Goal: Navigation & Orientation: Find specific page/section

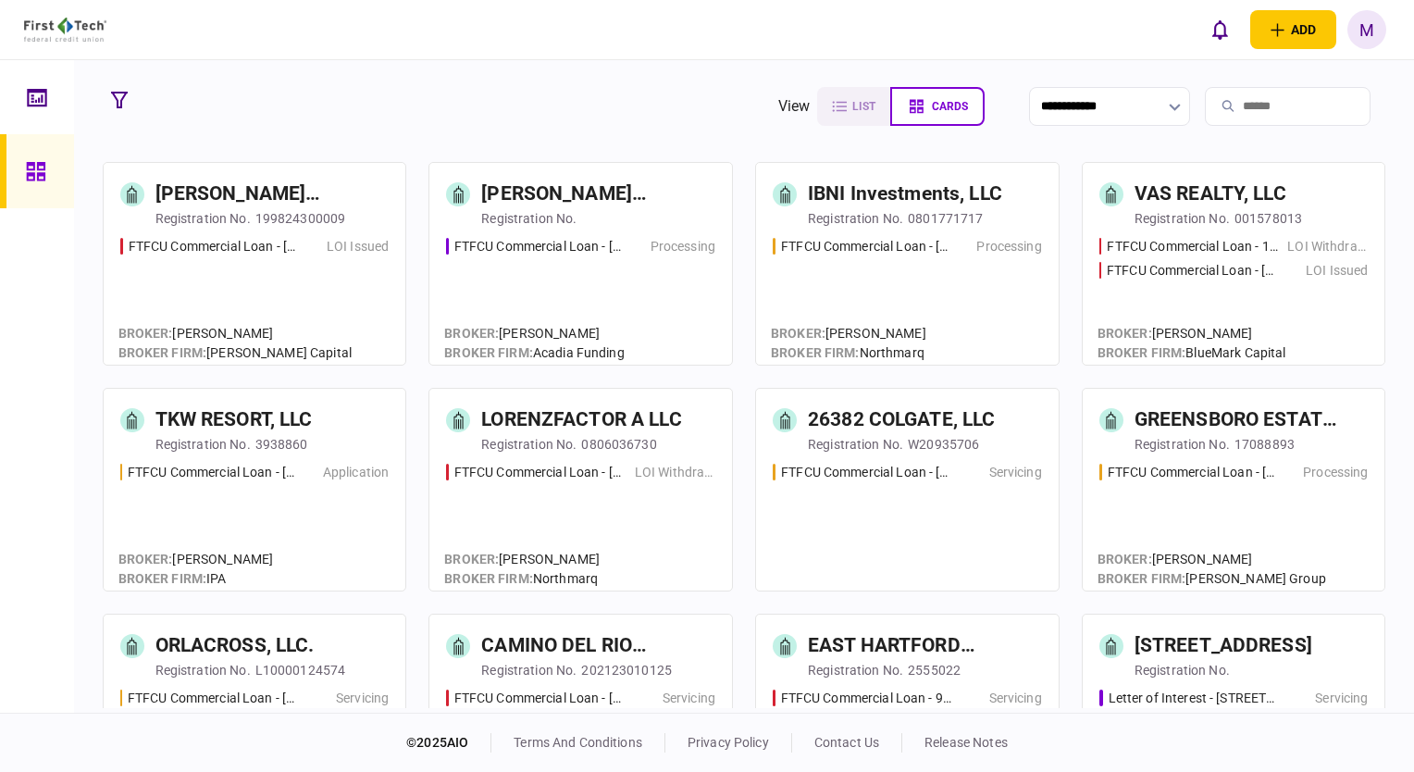
click at [114, 92] on icon "button" at bounding box center [119, 100] width 17 height 17
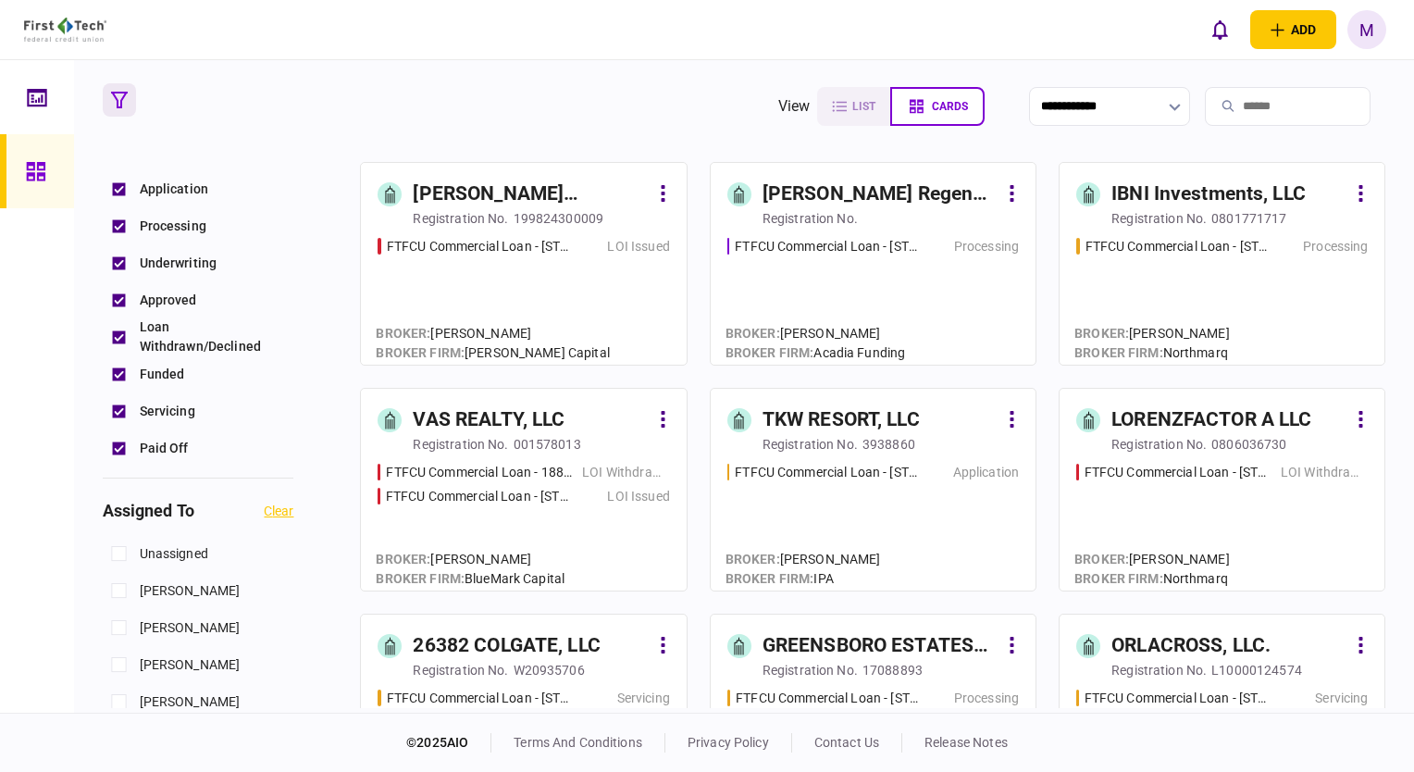
scroll to position [463, 0]
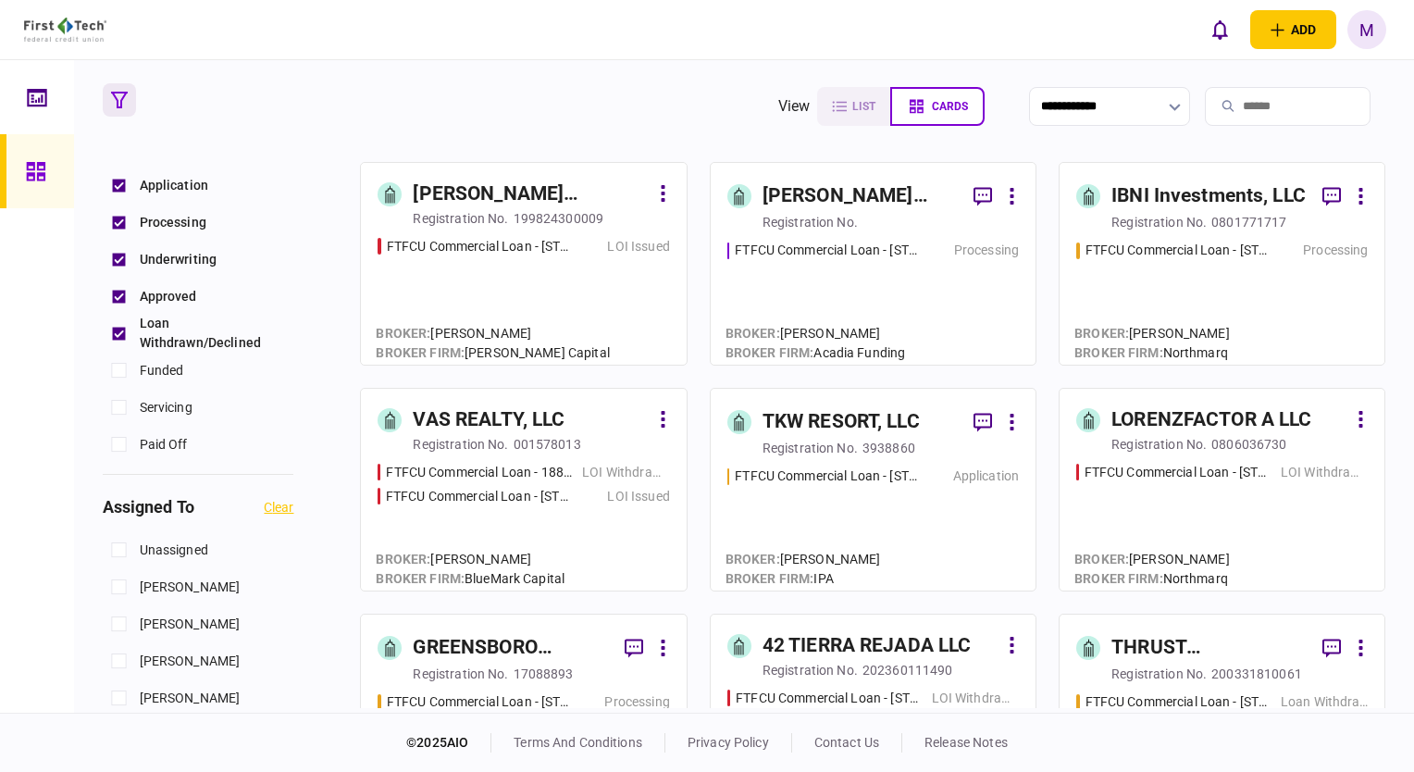
click at [120, 315] on div "Loan Withdrawn/Declined" at bounding box center [199, 333] width 192 height 37
click at [555, 293] on div "FTFCU Commercial Loan - [STREET_ADDRESS] LOI Issued" at bounding box center [522, 293] width 291 height 112
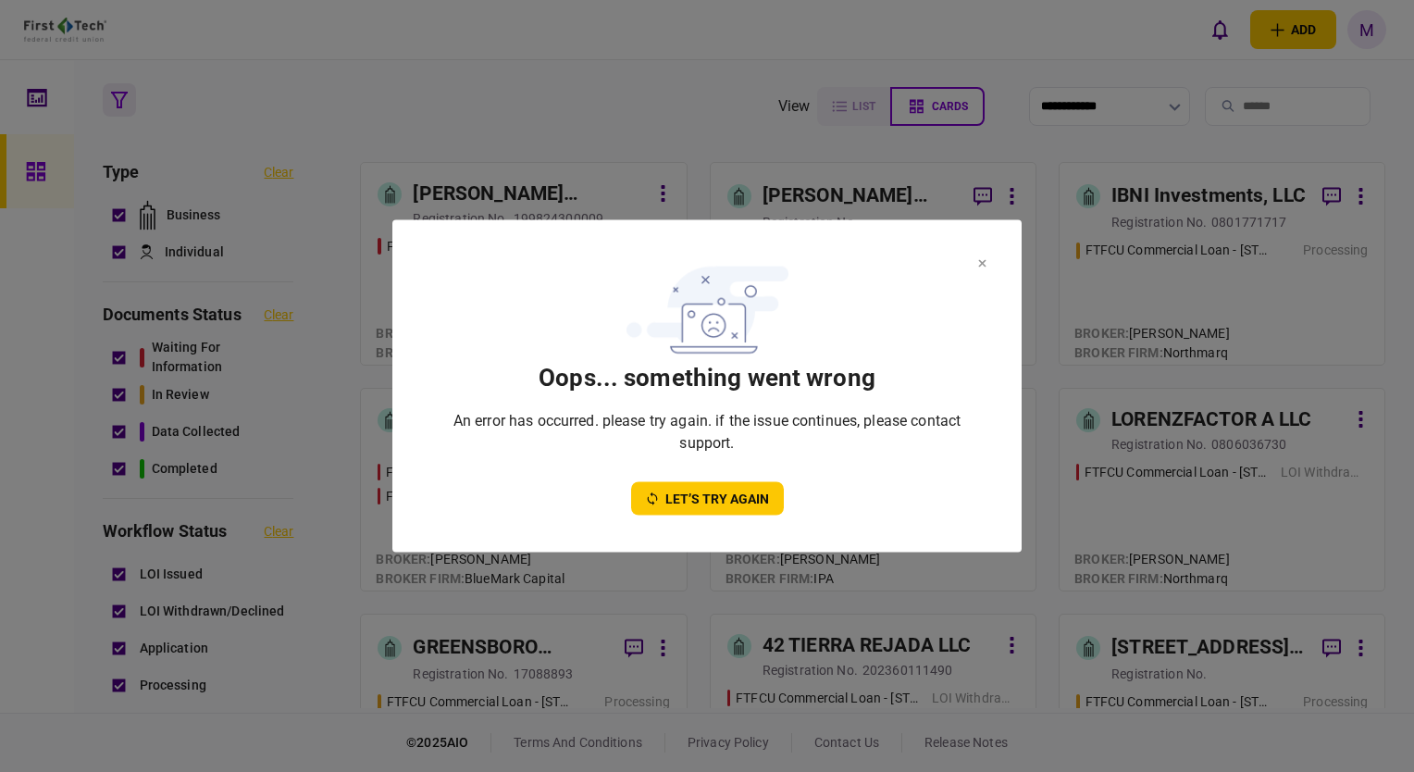
click at [980, 258] on button at bounding box center [982, 262] width 8 height 15
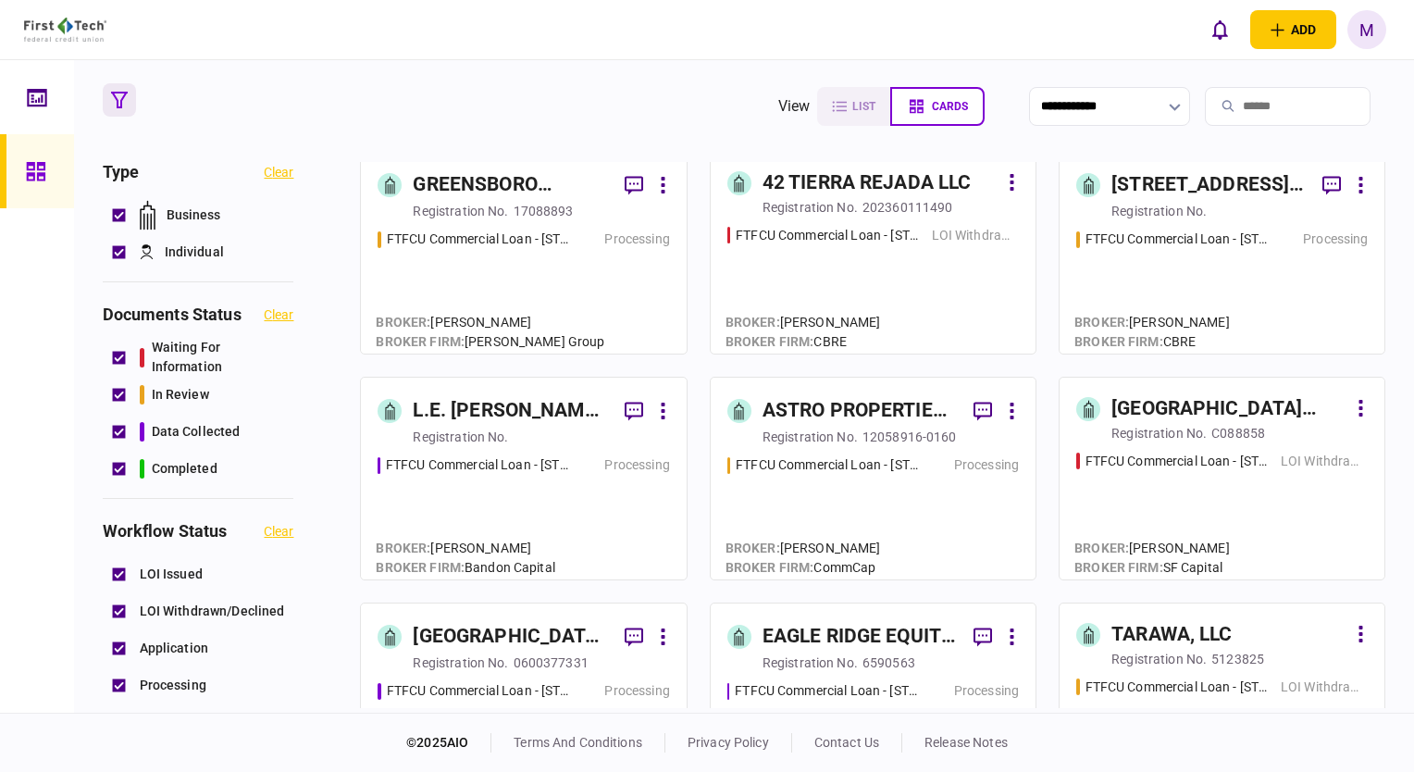
scroll to position [555, 0]
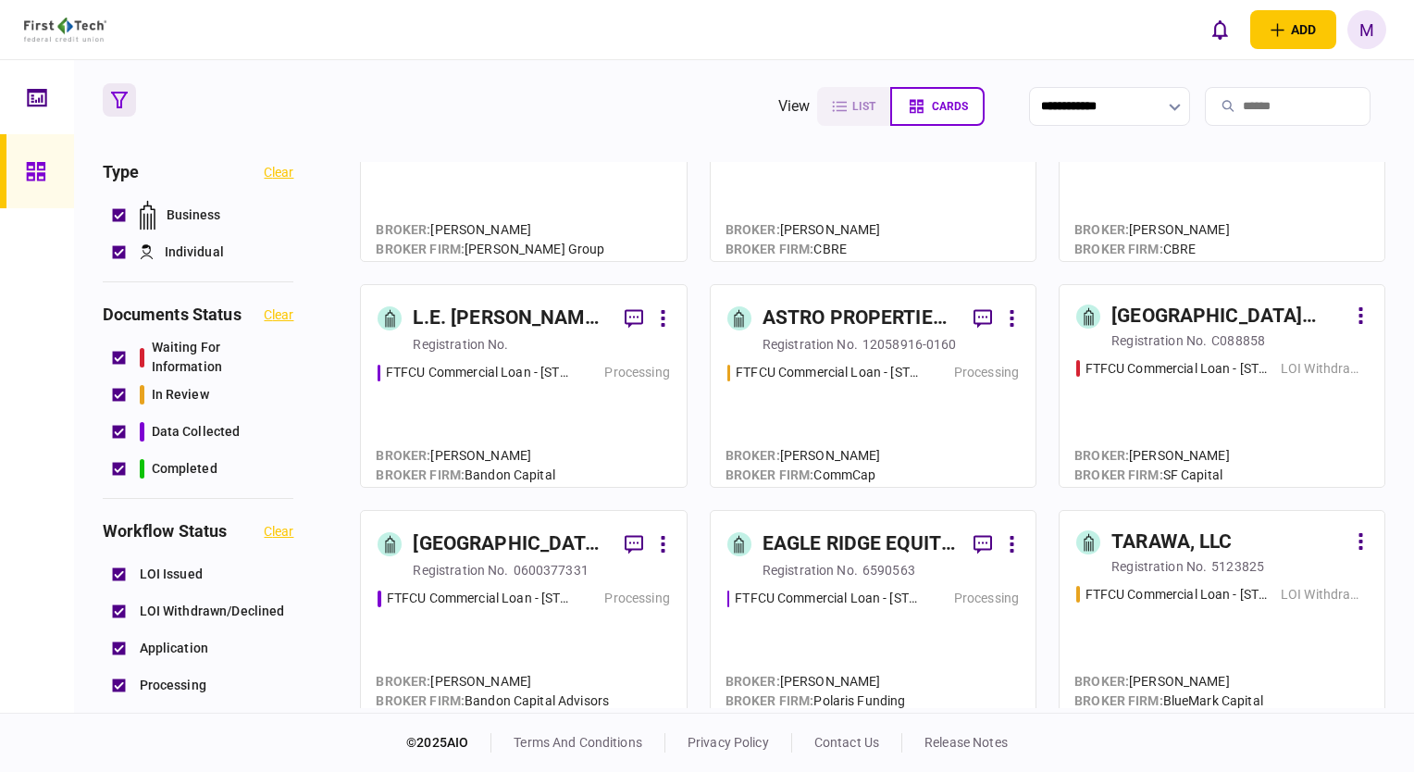
click at [536, 630] on div "FTFCU Commercial Loan - [STREET_ADDRESS] Processing" at bounding box center [522, 641] width 291 height 107
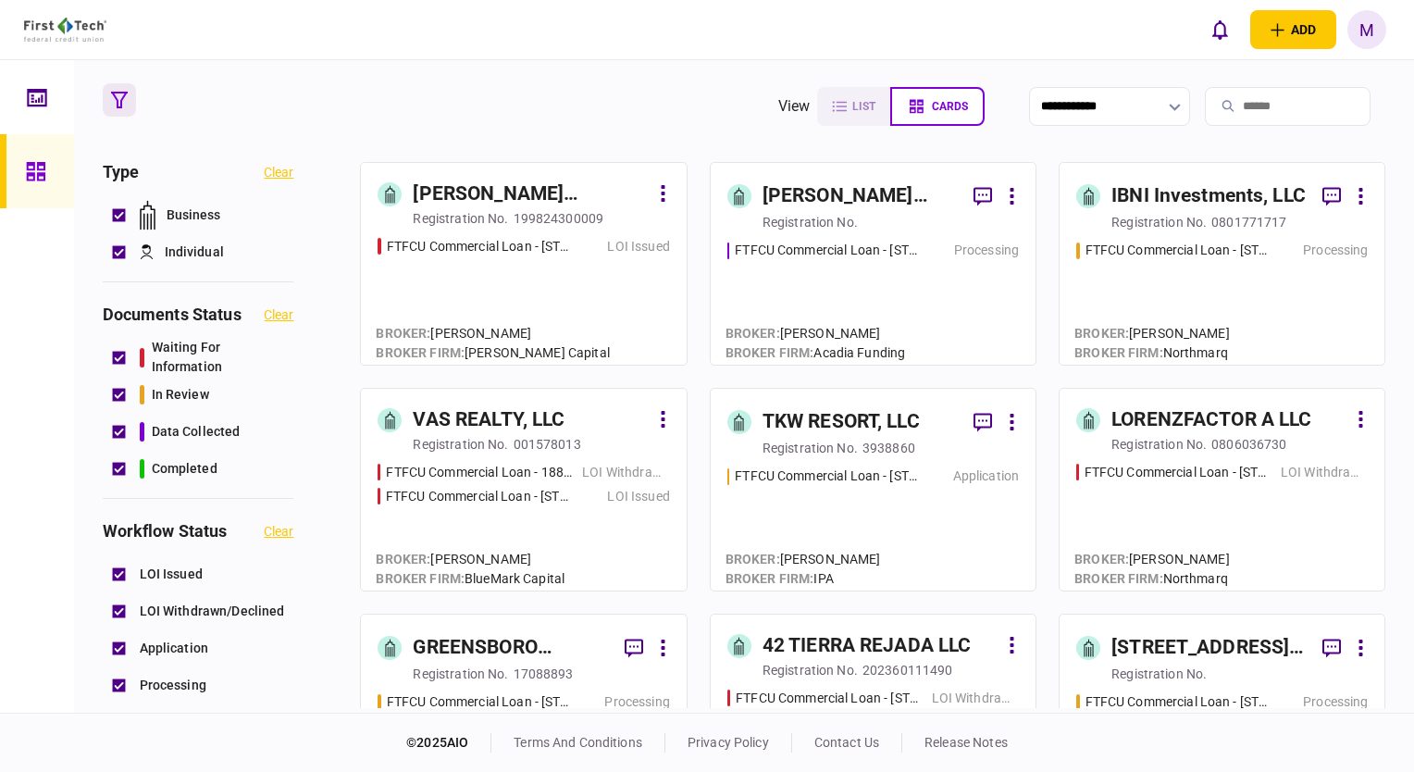
click at [955, 316] on div "FTFCU Commercial Loan - [STREET_ADDRESS][PERSON_NAME] Processing" at bounding box center [872, 294] width 291 height 107
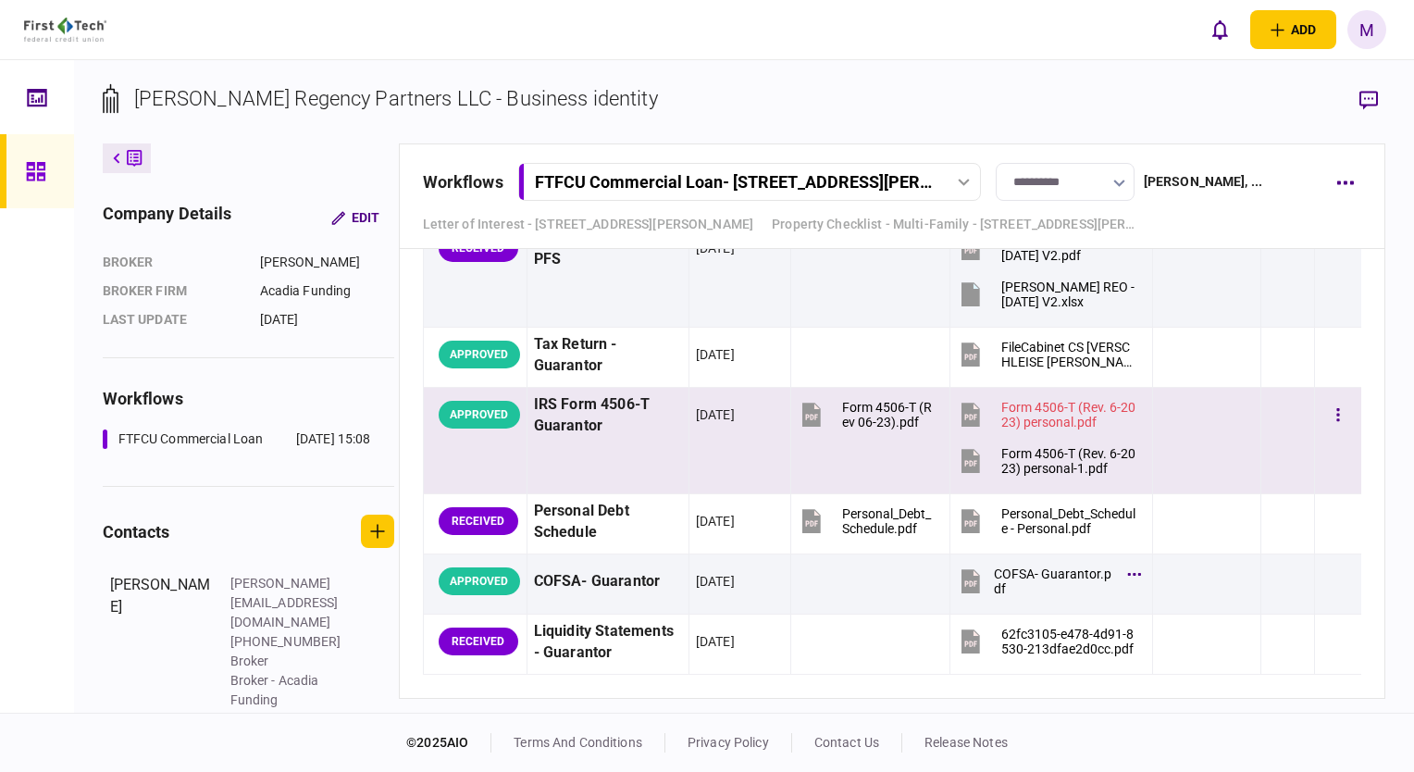
scroll to position [2868, 0]
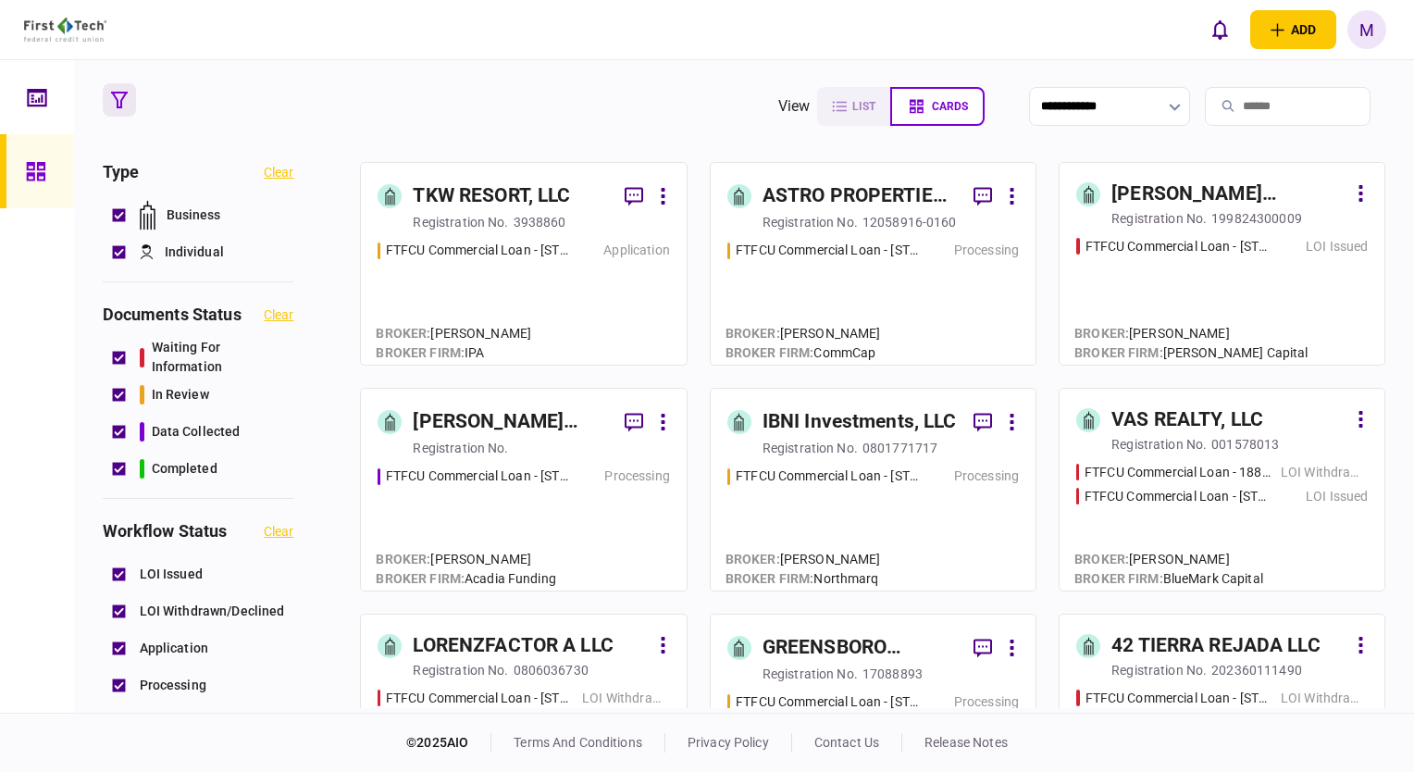
click at [543, 523] on div "FTFCU Commercial Loan - [STREET_ADDRESS][PERSON_NAME] Processing" at bounding box center [522, 519] width 291 height 107
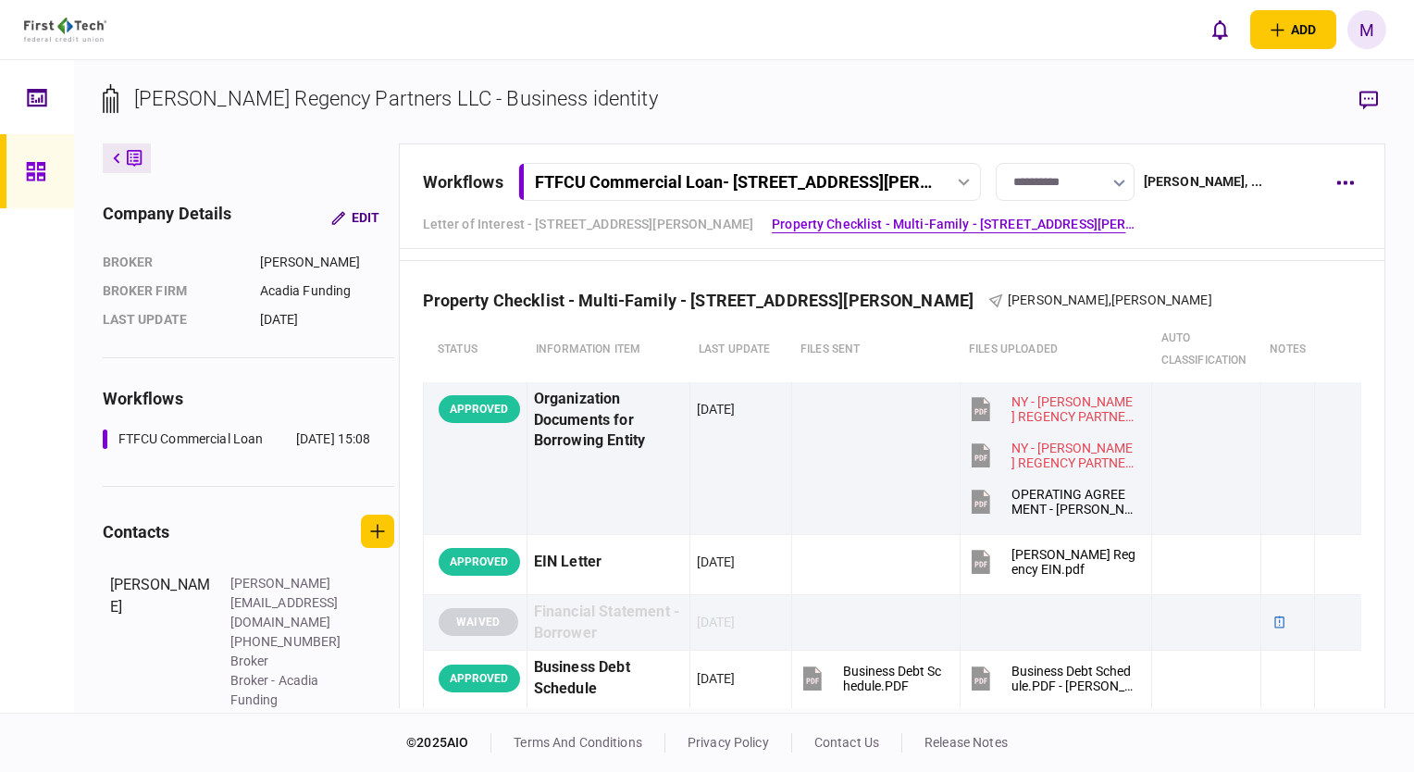
scroll to position [740, 0]
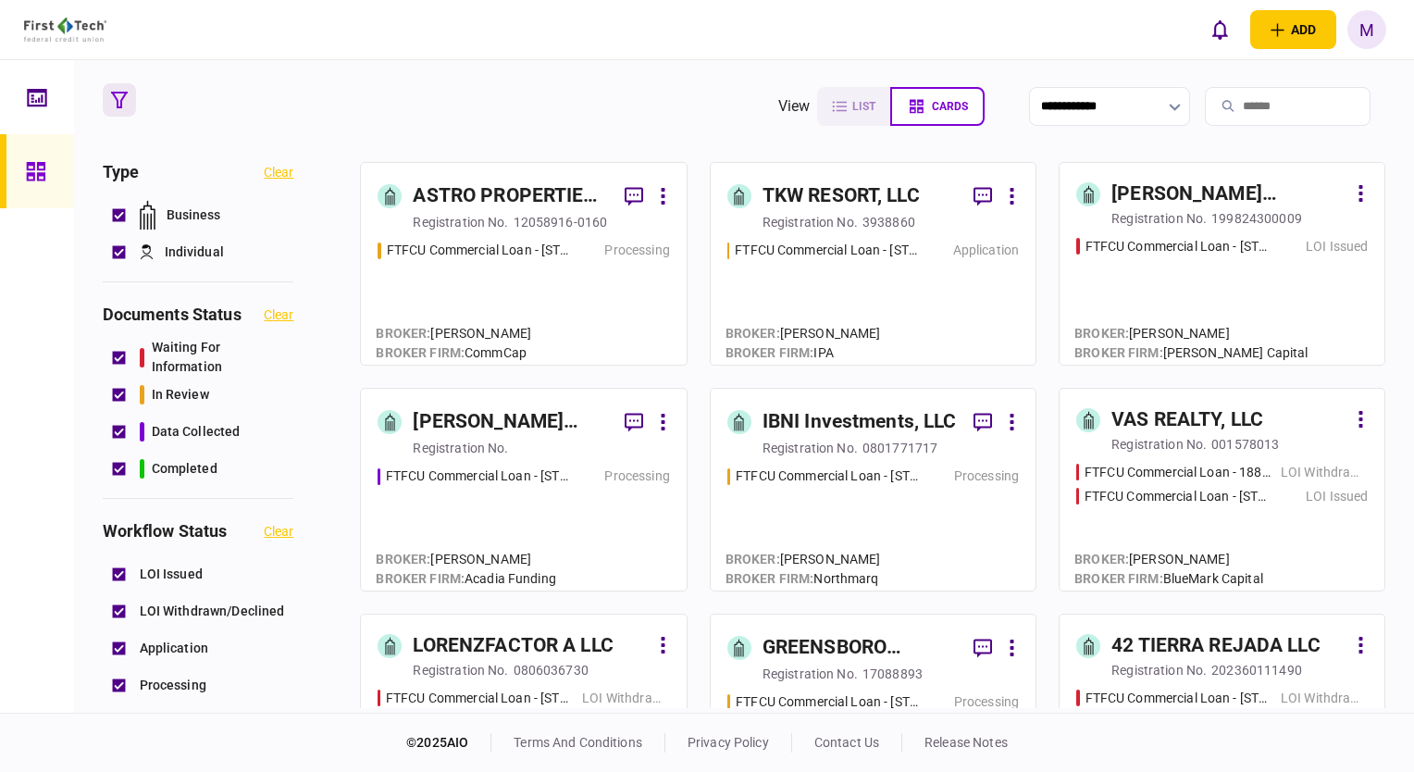
click at [1125, 279] on div "FTFCU Commercial Loan - [STREET_ADDRESS] LOI Issued" at bounding box center [1221, 293] width 291 height 112
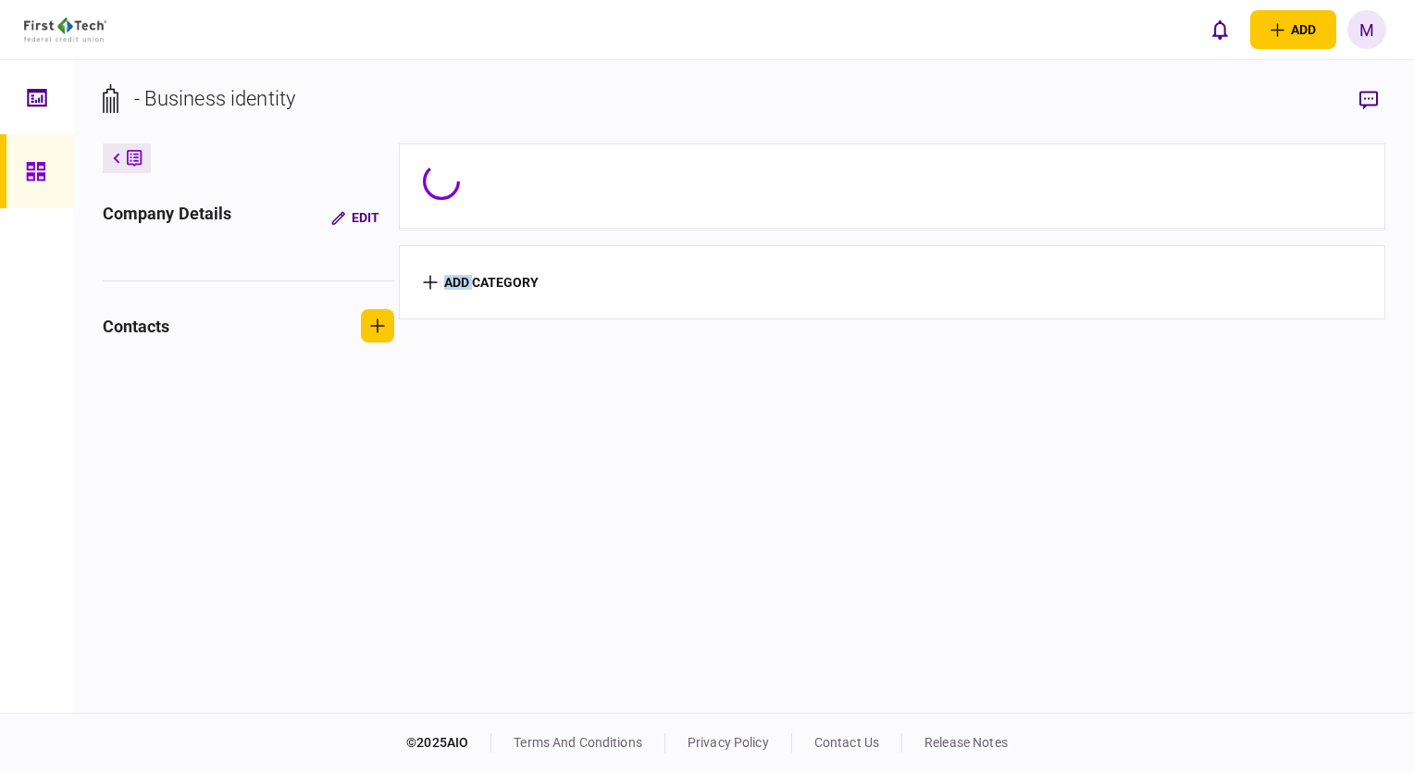
click at [1125, 279] on div "add category" at bounding box center [892, 274] width 987 height 91
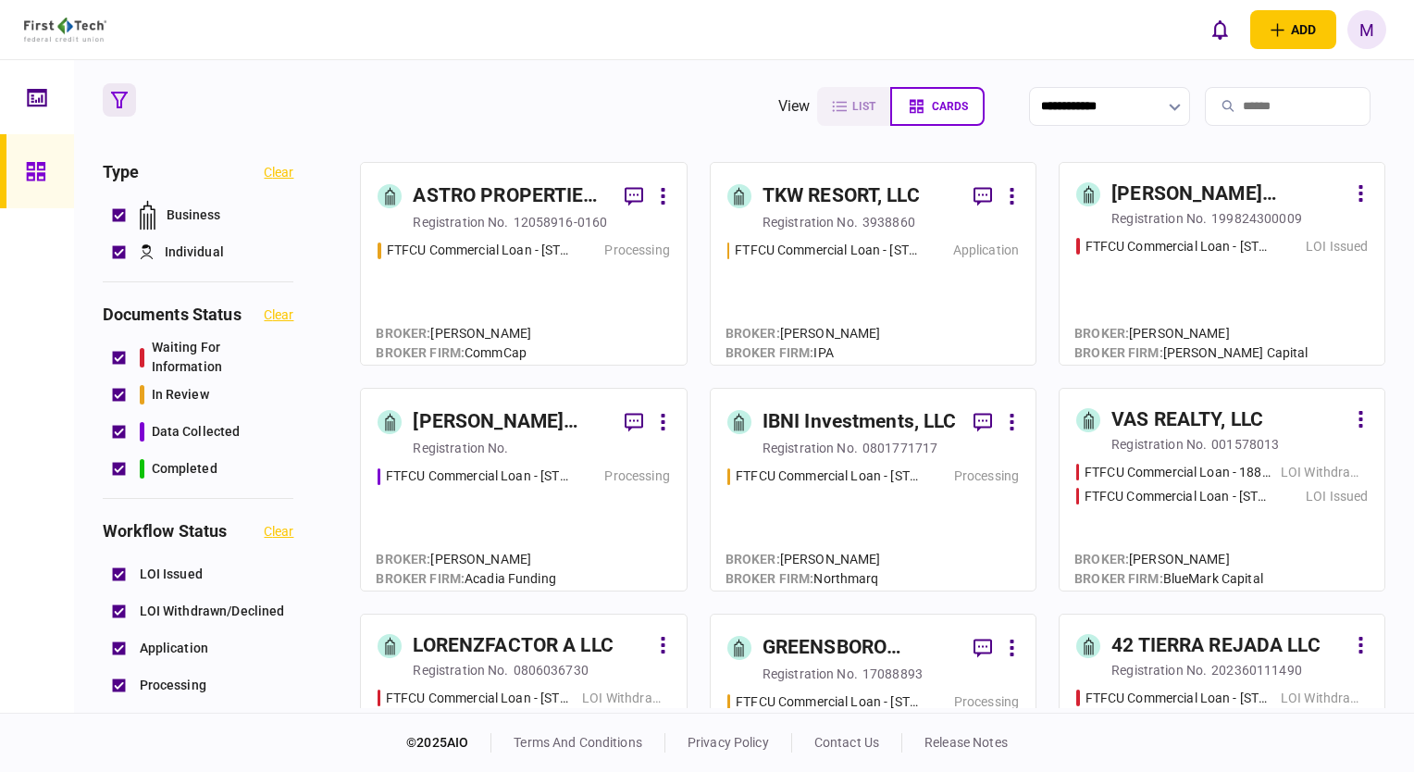
click at [538, 301] on div "FTFCU Commercial Loan - [STREET_ADDRESS] Price UT Processing" at bounding box center [522, 294] width 291 height 107
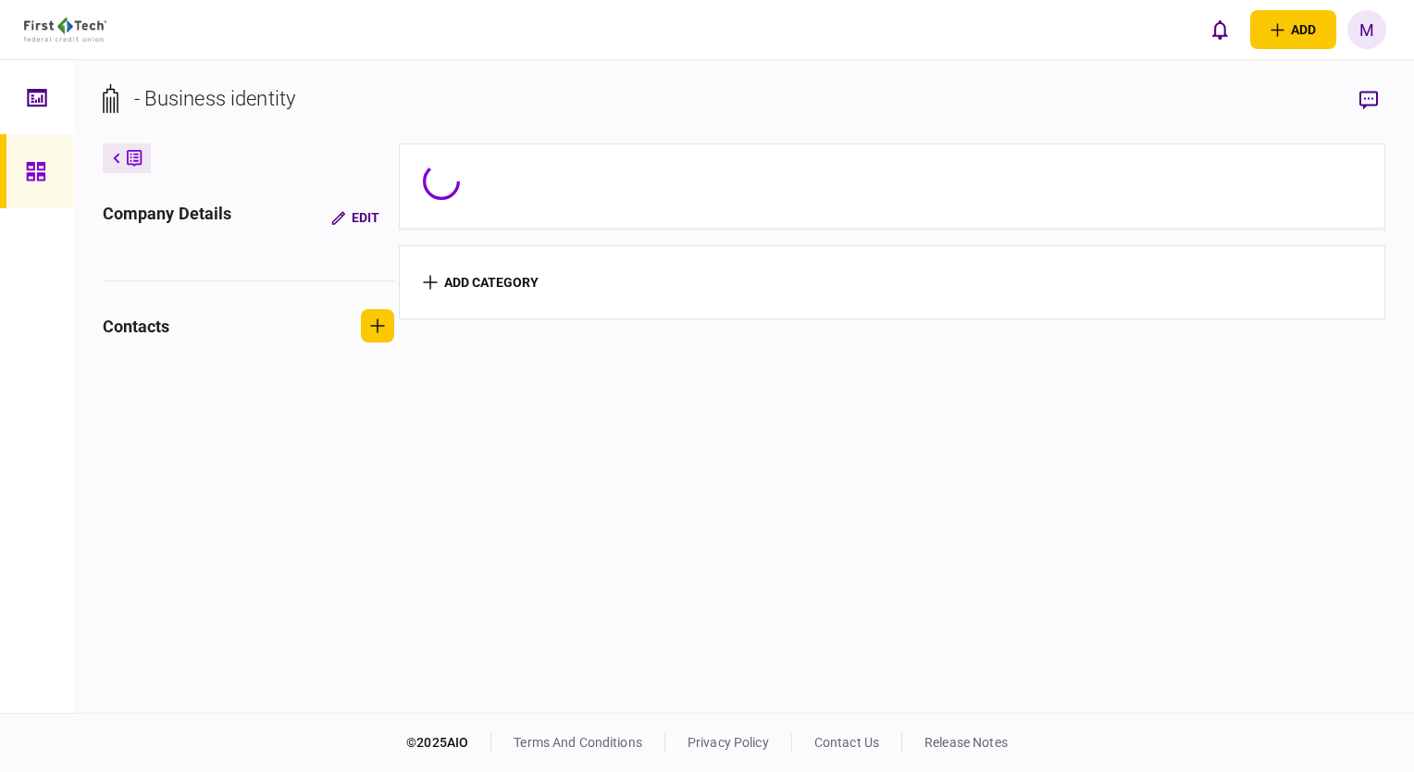
click at [538, 301] on section "add category" at bounding box center [892, 282] width 987 height 74
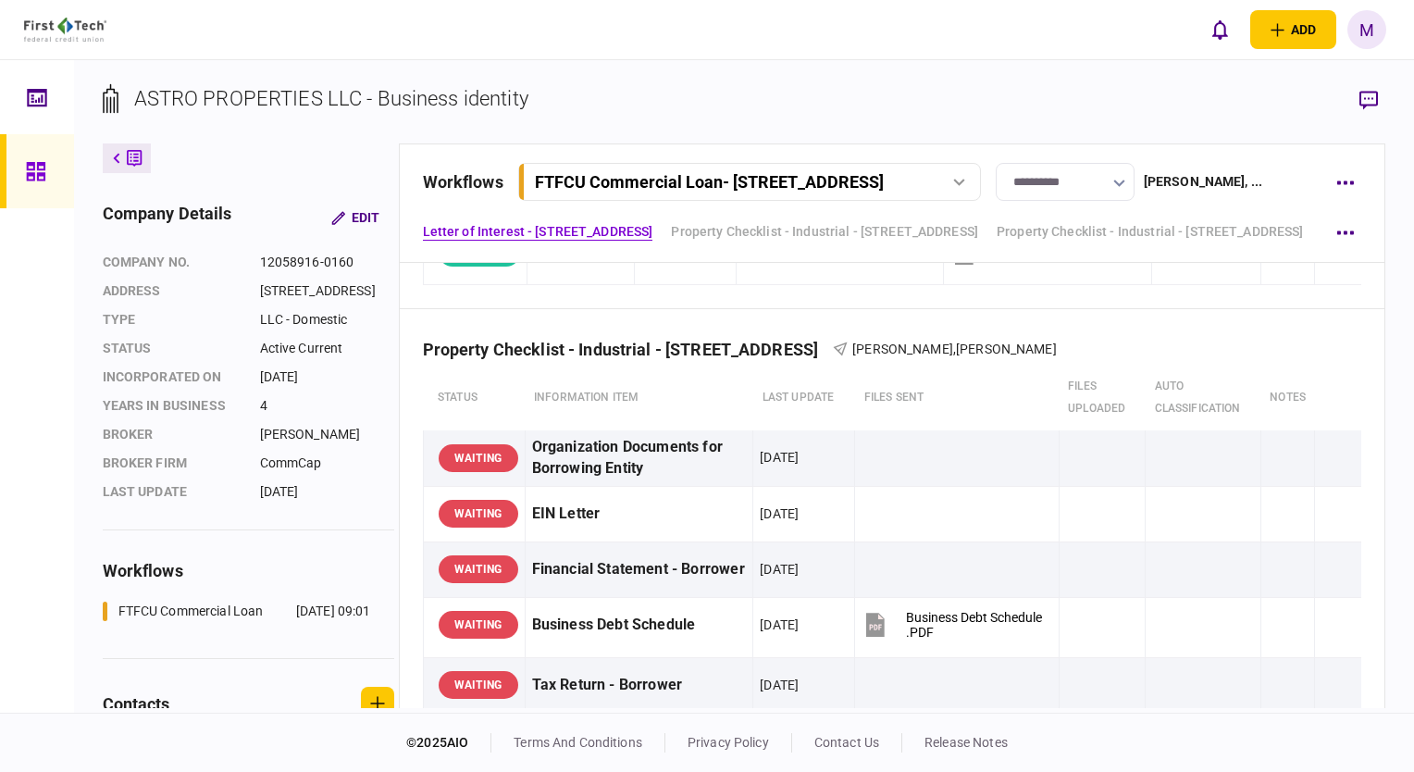
scroll to position [555, 0]
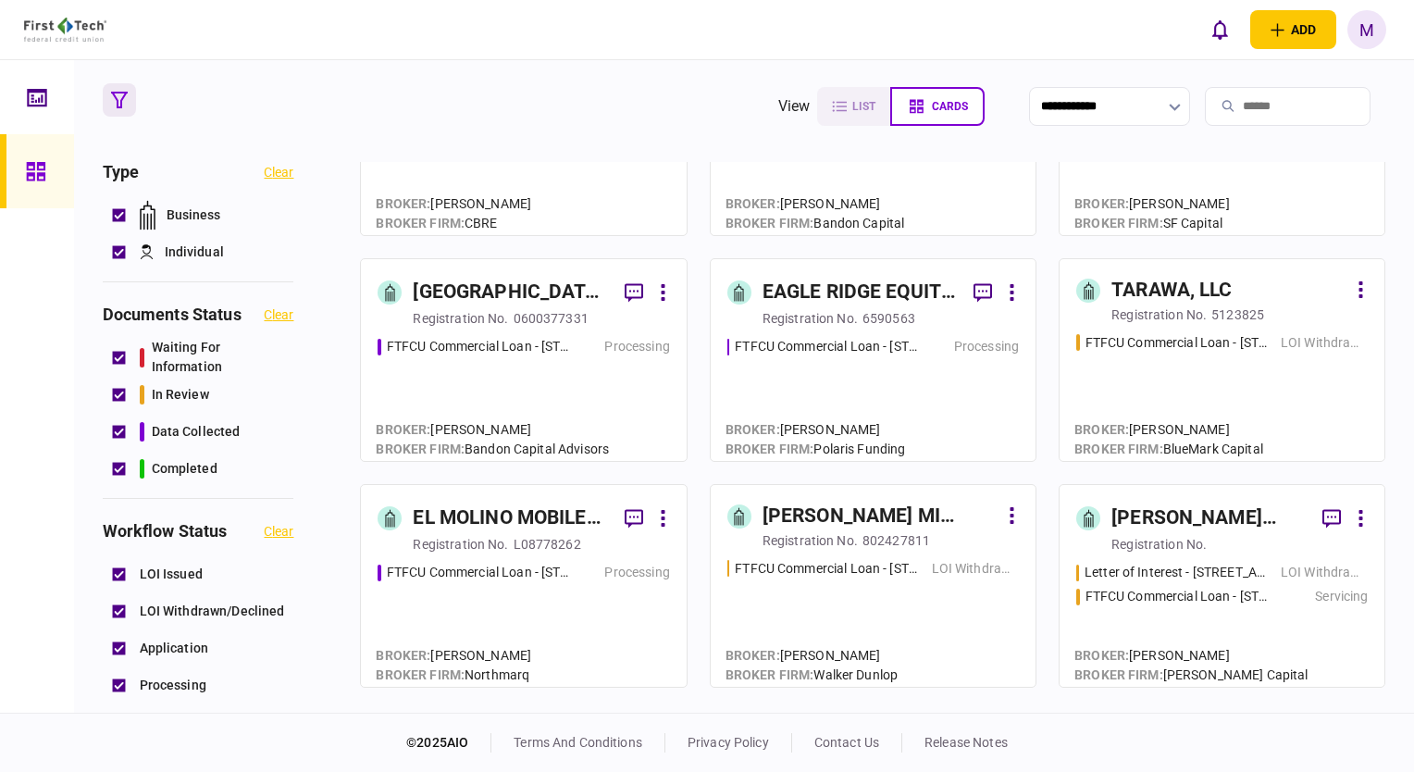
scroll to position [833, 0]
